Goal: Find contact information: Find contact information

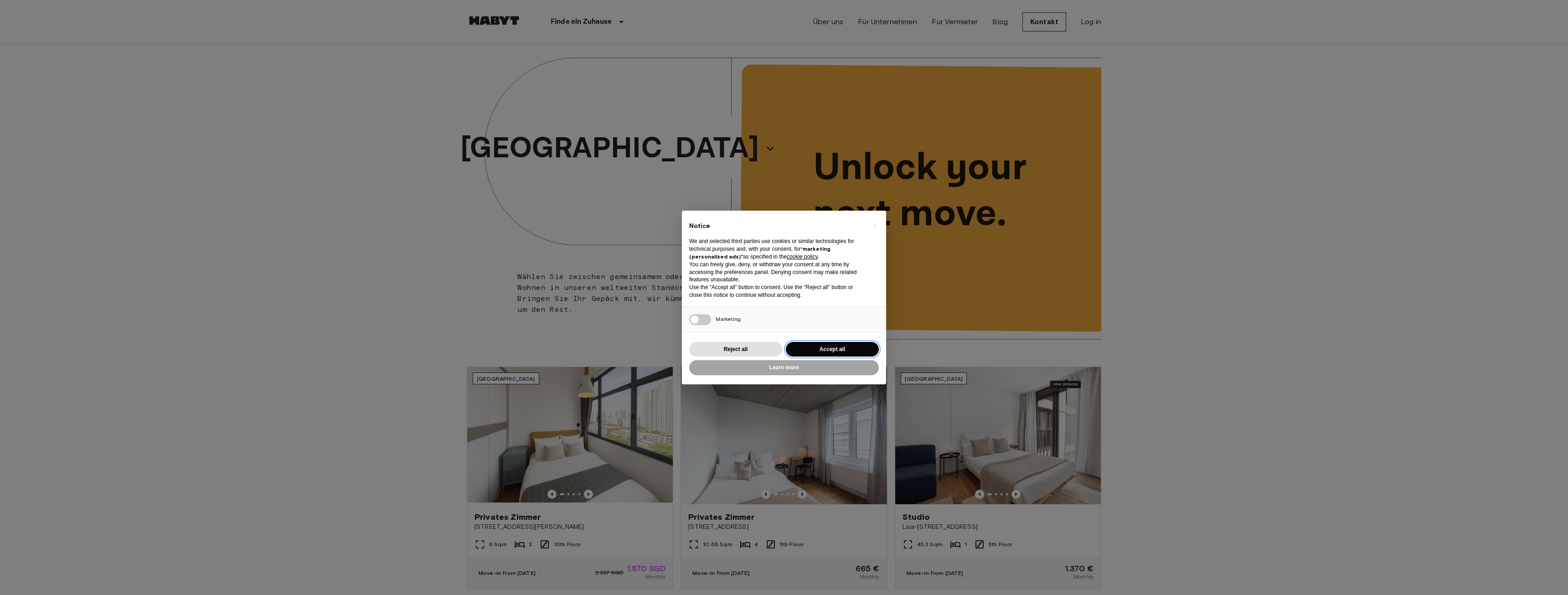
click at [816, 351] on button "Accept all" at bounding box center [833, 349] width 93 height 15
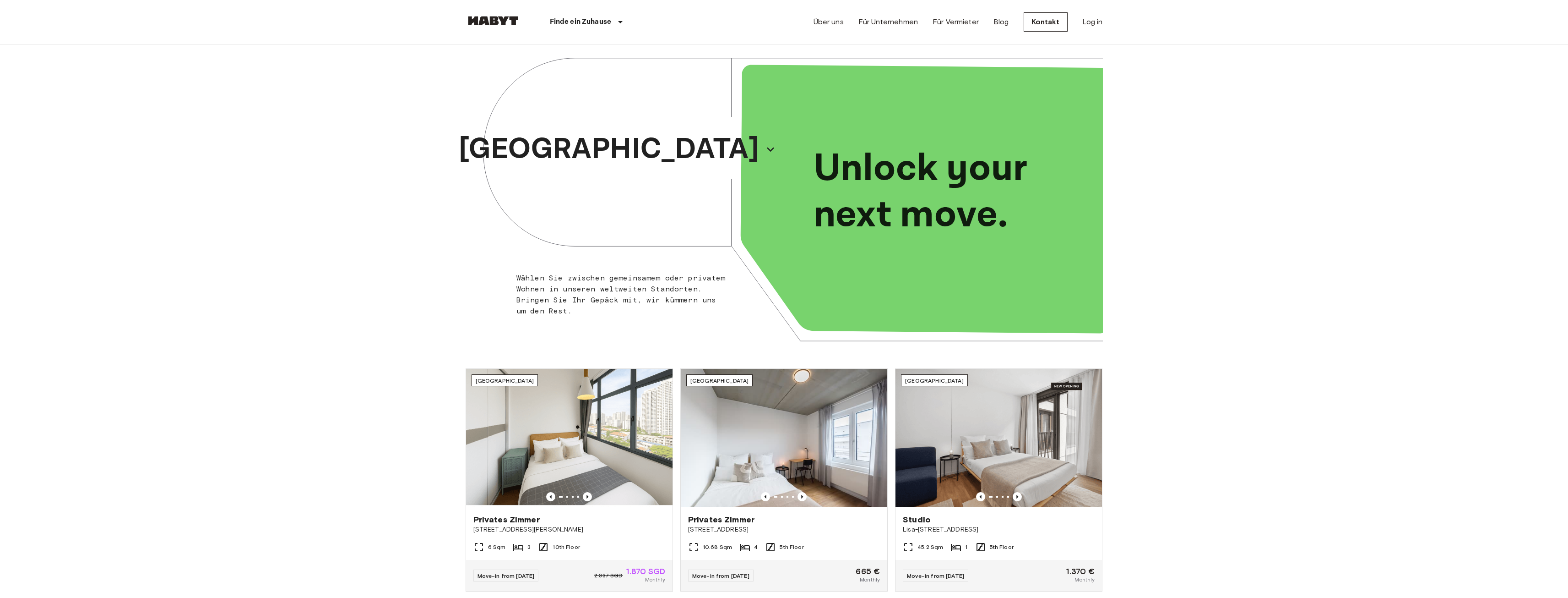
click at [831, 21] on link "Über uns" at bounding box center [828, 22] width 30 height 11
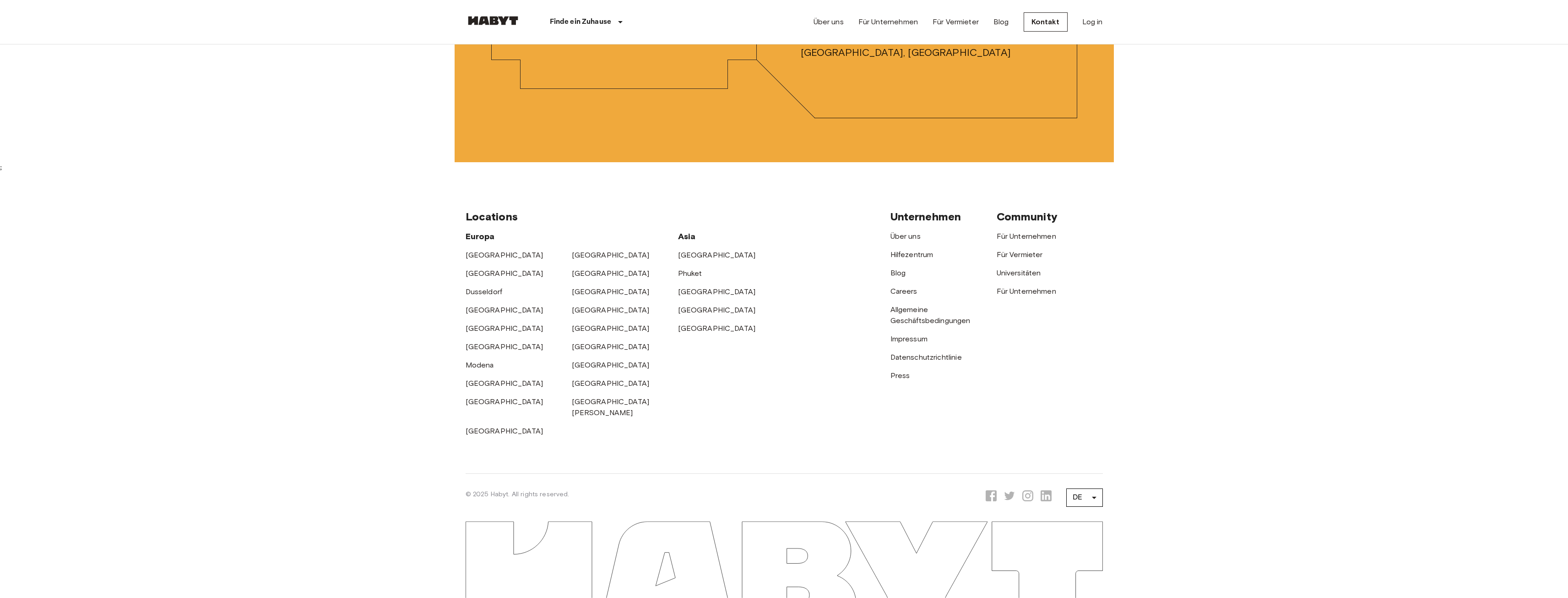
scroll to position [3025, 0]
click at [894, 343] on link "Impressum" at bounding box center [908, 338] width 37 height 9
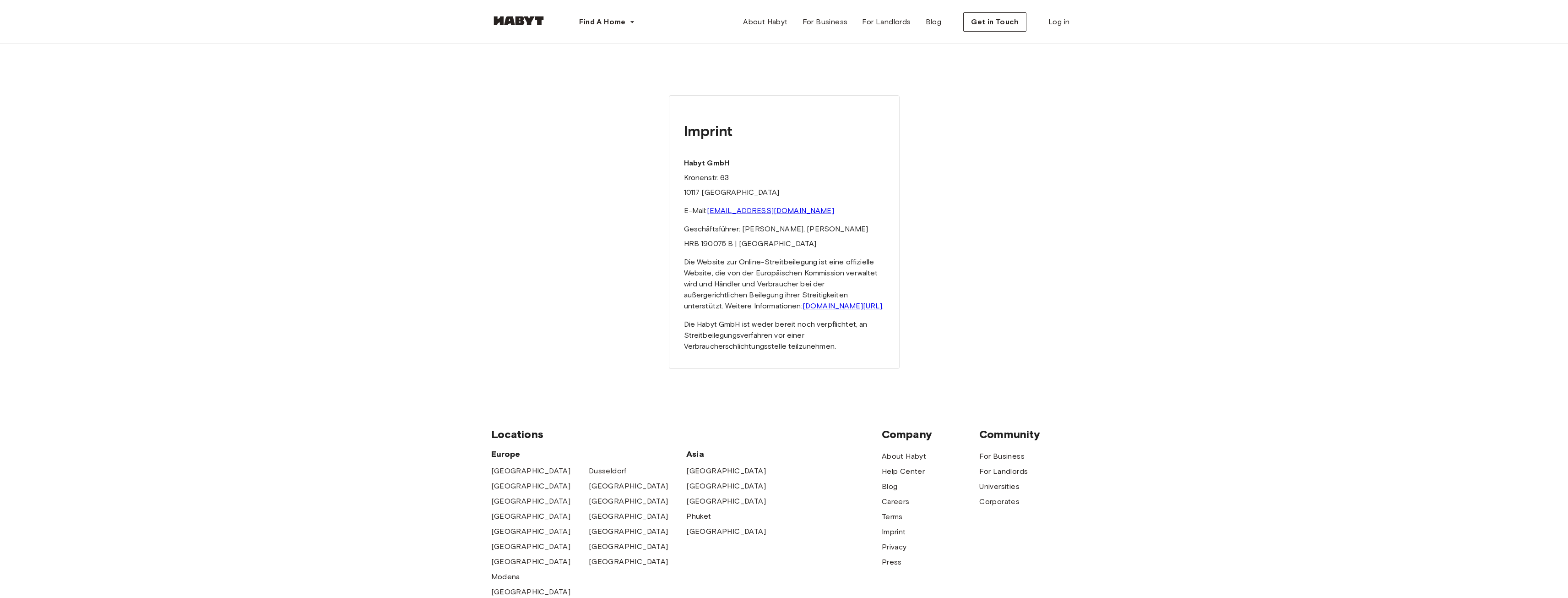
drag, startPoint x: 789, startPoint y: 229, endPoint x: 826, endPoint y: 241, distance: 38.9
click at [826, 241] on div "Imprint Habyt GmbH Kronenstr. 63 10117 Berlin E-Mail: hello@habyt.com Geschäfts…" at bounding box center [784, 231] width 231 height 274
click at [789, 227] on p "Geschäftsführer: Luca Bovone, Ingo Forbriger" at bounding box center [784, 229] width 201 height 11
drag, startPoint x: 789, startPoint y: 227, endPoint x: 843, endPoint y: 232, distance: 54.2
click at [843, 232] on p "Geschäftsführer: Luca Bovone, Ingo Forbriger" at bounding box center [784, 229] width 201 height 11
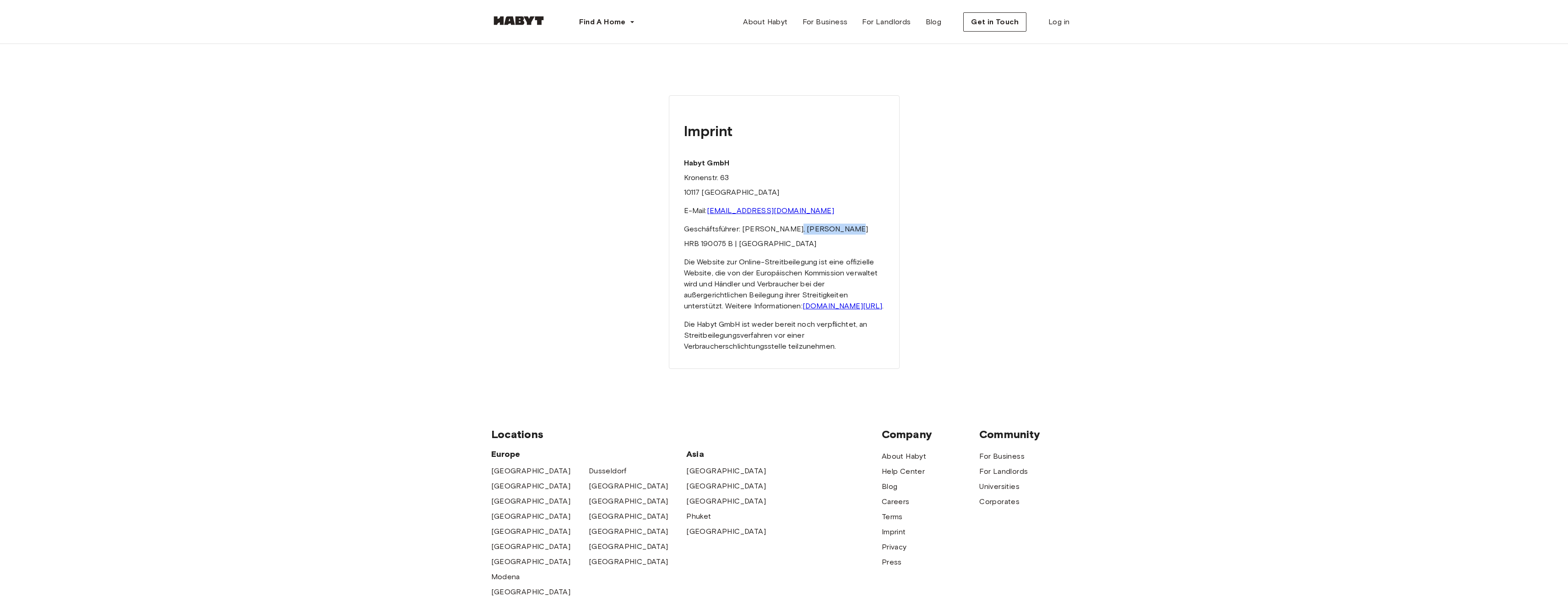
copy p "Ingo Forbriger"
click at [778, 22] on span "About Habyt" at bounding box center [765, 22] width 44 height 11
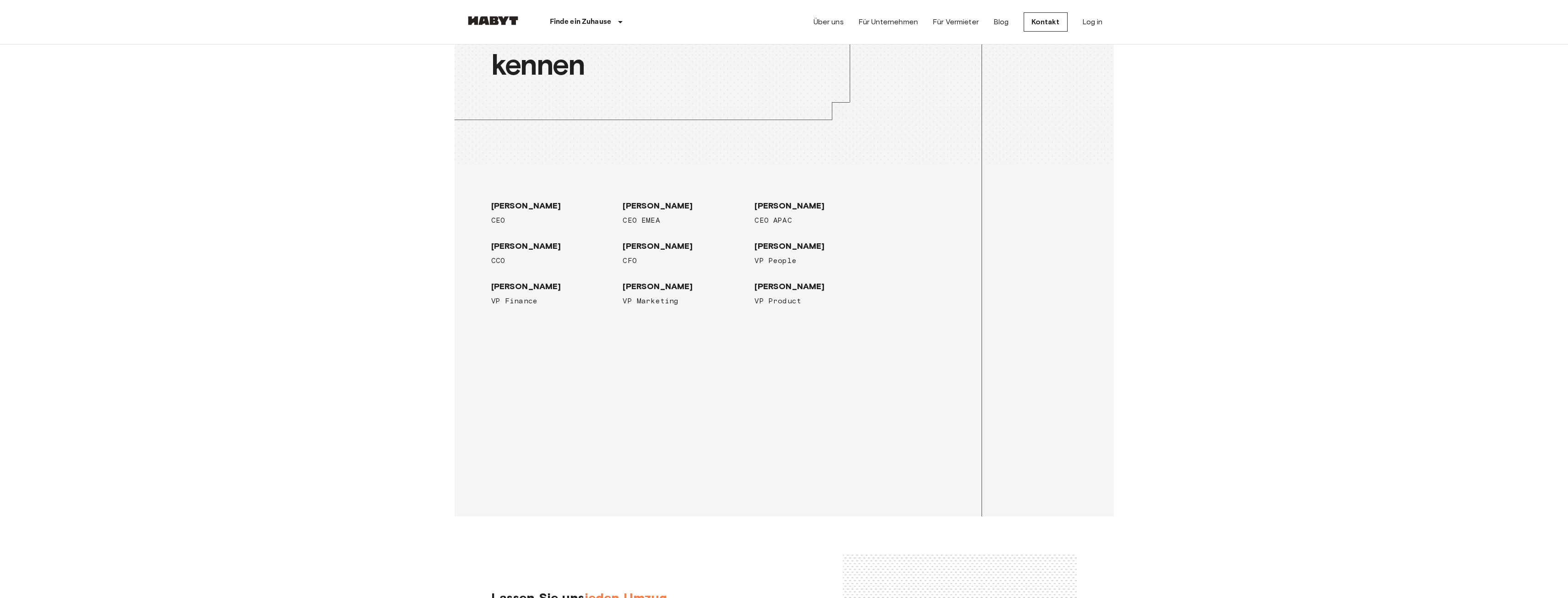
scroll to position [1466, 0]
click at [503, 205] on span "[PERSON_NAME]" at bounding box center [553, 205] width 124 height 11
click at [507, 218] on span "CEO" at bounding box center [553, 220] width 124 height 11
click at [509, 248] on span "[PERSON_NAME]" at bounding box center [553, 245] width 124 height 11
click at [517, 287] on span "[PERSON_NAME]" at bounding box center [553, 286] width 124 height 11
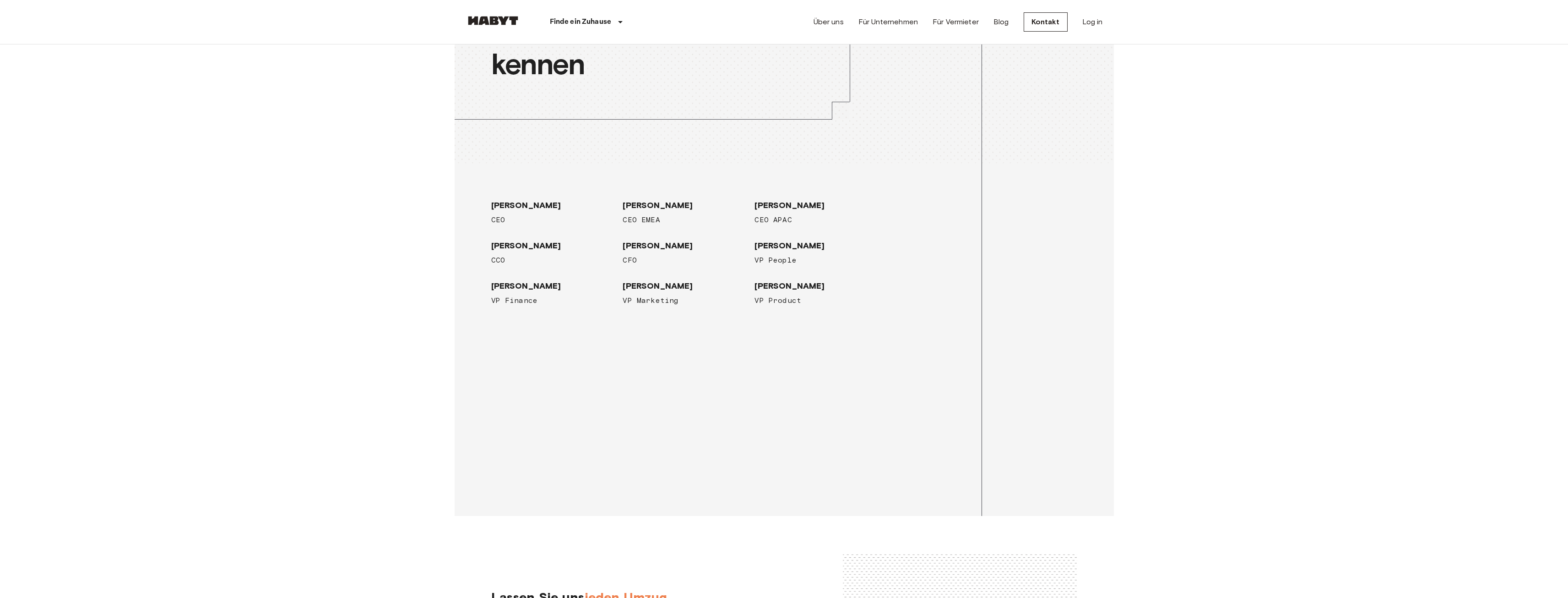
click at [631, 282] on span "[PERSON_NAME]" at bounding box center [684, 286] width 124 height 11
drag, startPoint x: 642, startPoint y: 247, endPoint x: 640, endPoint y: 229, distance: 18.1
click at [641, 236] on div "[PERSON_NAME] CFO" at bounding box center [681, 245] width 132 height 40
drag, startPoint x: 641, startPoint y: 209, endPoint x: 718, endPoint y: 206, distance: 77.1
click at [642, 209] on span "[PERSON_NAME]" at bounding box center [684, 205] width 124 height 11
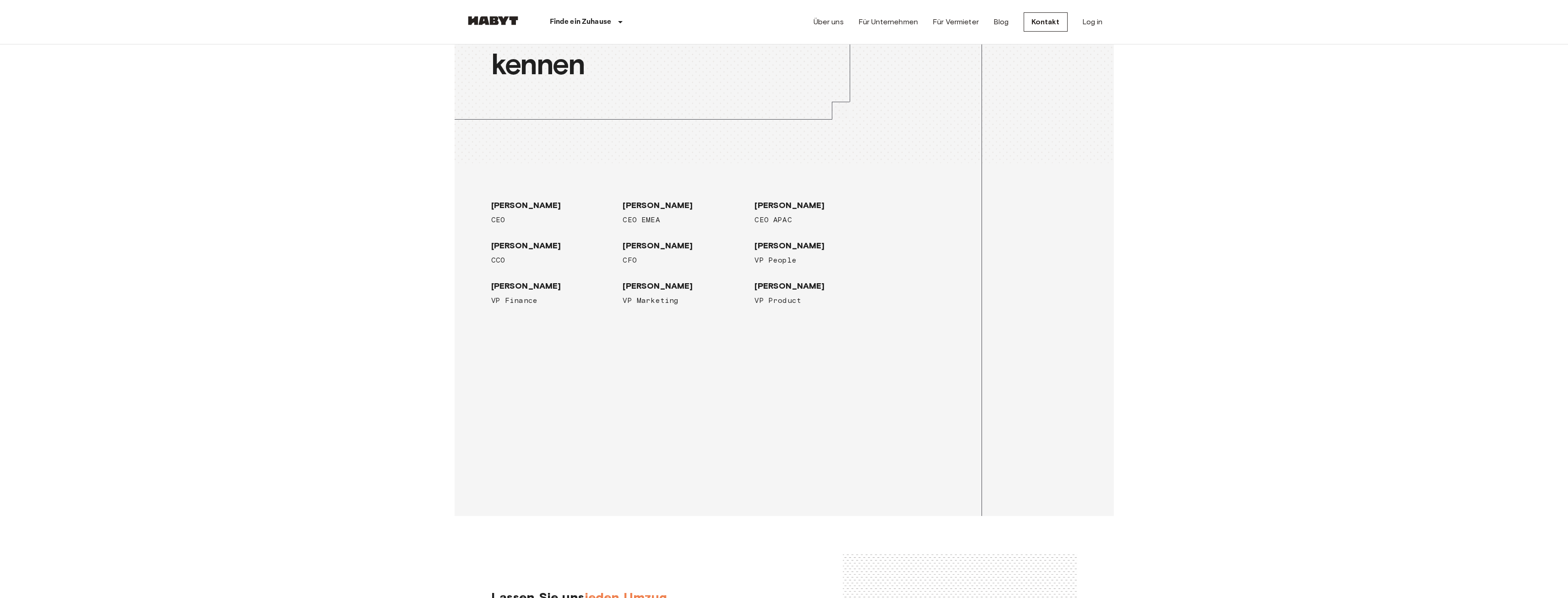
click at [759, 204] on span "[PERSON_NAME]" at bounding box center [817, 205] width 124 height 11
drag, startPoint x: 775, startPoint y: 255, endPoint x: 781, endPoint y: 291, distance: 36.5
click at [779, 276] on div "[PERSON_NAME] CEO [PERSON_NAME] CEO EMEA [PERSON_NAME] CEO APAC [PERSON_NAME] C…" at bounding box center [682, 245] width 396 height 121
click at [781, 291] on span "[PERSON_NAME]" at bounding box center [817, 286] width 124 height 11
drag, startPoint x: 652, startPoint y: 235, endPoint x: 652, endPoint y: 295, distance: 60.0
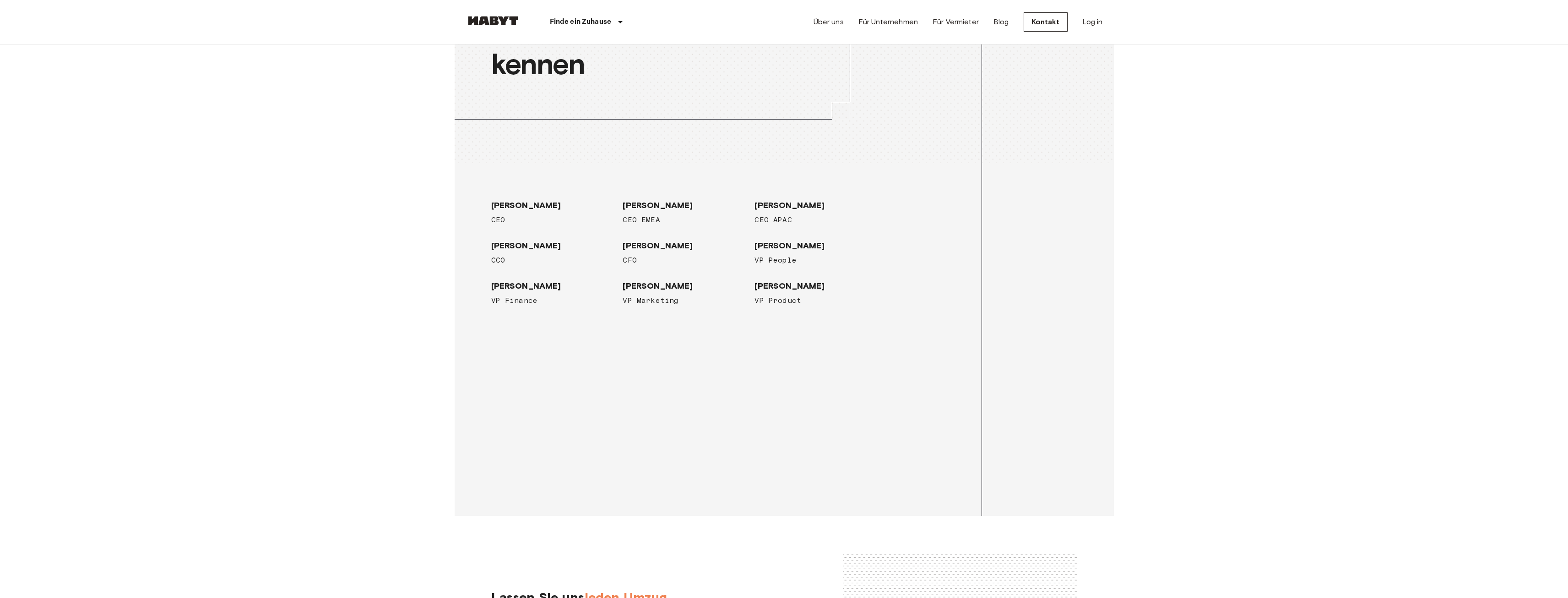
click at [652, 241] on div "[PERSON_NAME] CFO" at bounding box center [681, 245] width 132 height 40
click at [652, 295] on span "VP Marketing" at bounding box center [684, 300] width 124 height 11
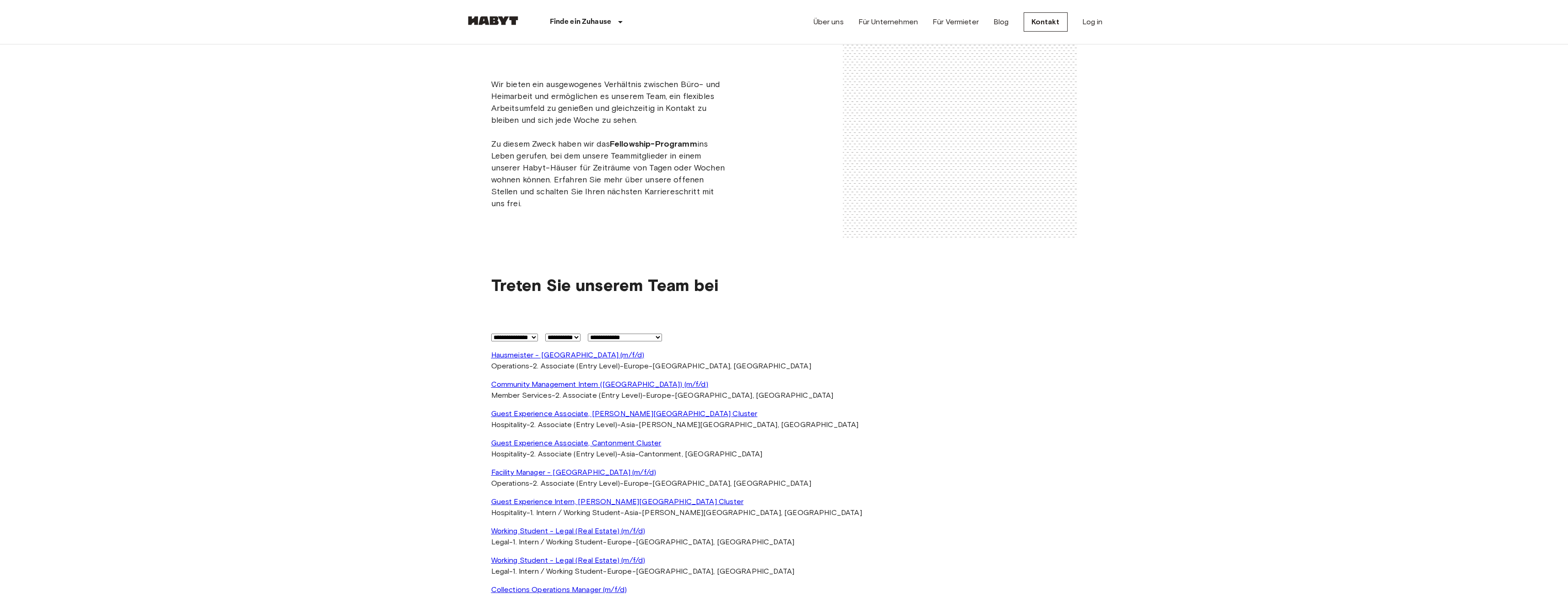
scroll to position [2061, 0]
click at [627, 336] on select "**********" at bounding box center [624, 336] width 74 height 8
select select "**********"
click at [603, 332] on select "**********" at bounding box center [624, 336] width 74 height 8
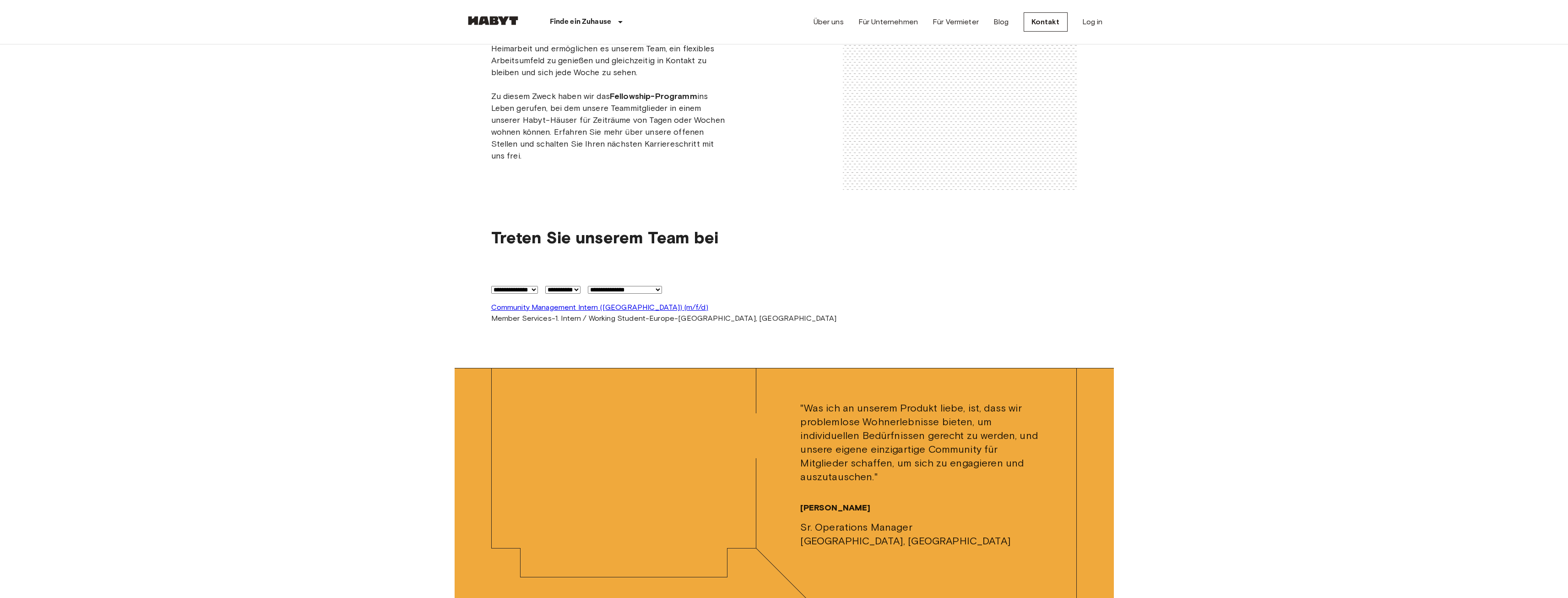
scroll to position [2106, 0]
